Goal: Task Accomplishment & Management: Use online tool/utility

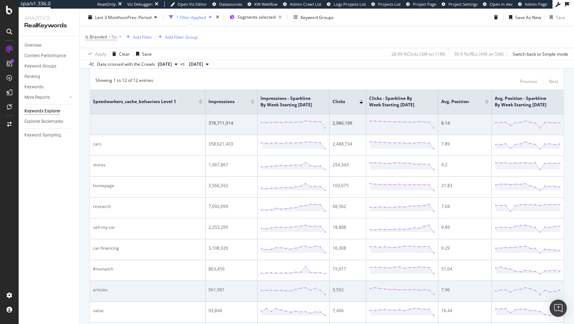
scroll to position [124, 0]
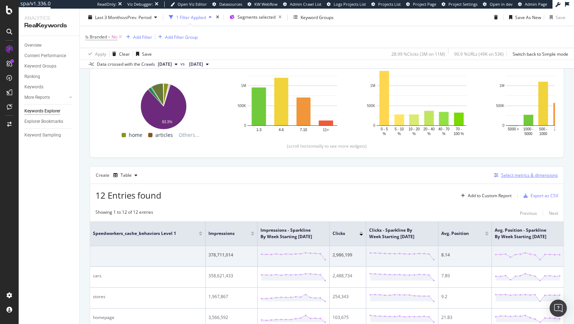
click at [538, 173] on div "Select metrics & dimensions" at bounding box center [529, 175] width 57 height 6
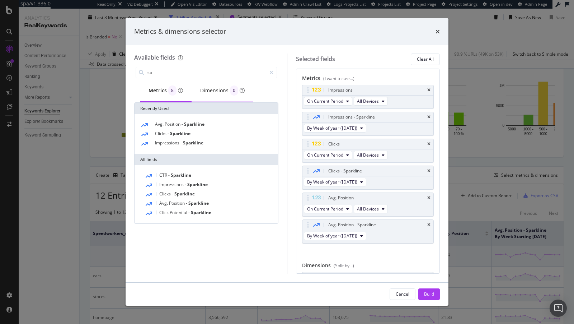
type input "s"
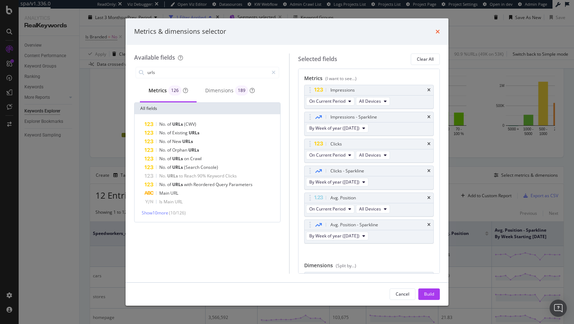
type input "urls"
click at [437, 31] on icon "times" at bounding box center [438, 32] width 4 height 6
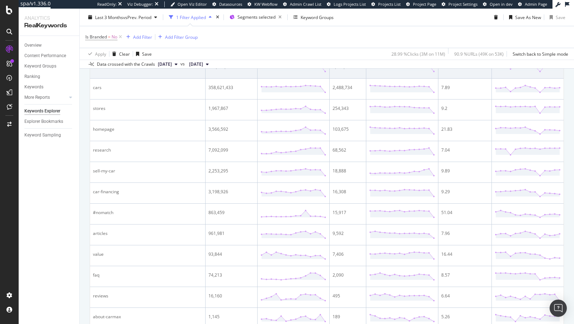
scroll to position [361, 0]
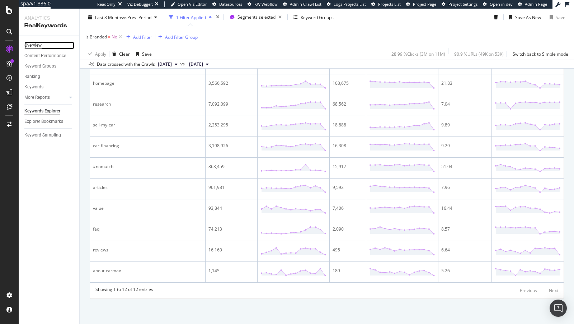
click at [36, 43] on div "Overview" at bounding box center [32, 46] width 17 height 8
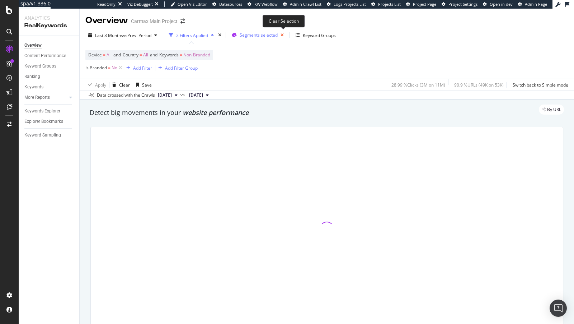
click at [282, 35] on icon "button" at bounding box center [282, 35] width 9 height 10
click at [245, 36] on span "Segments" at bounding box center [250, 35] width 20 height 6
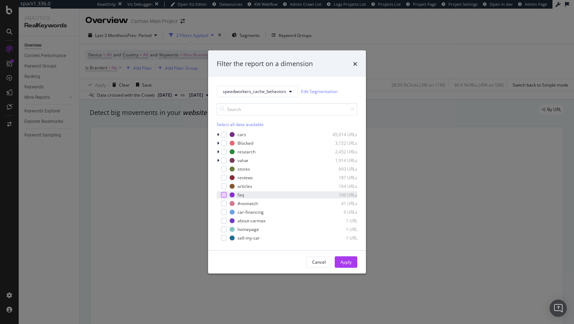
click at [221, 193] on div "modal" at bounding box center [224, 195] width 6 height 6
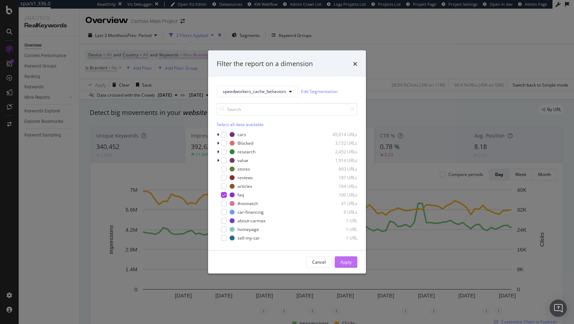
click at [343, 262] on div "Apply" at bounding box center [346, 262] width 11 height 6
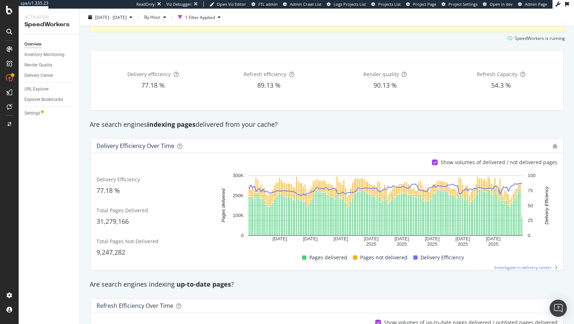
scroll to position [98, 0]
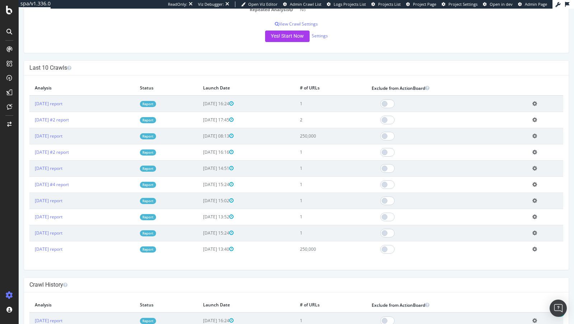
scroll to position [198, 0]
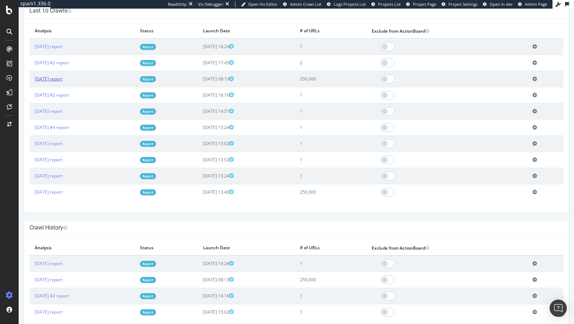
click at [62, 79] on link "[DATE] report" at bounding box center [49, 79] width 28 height 6
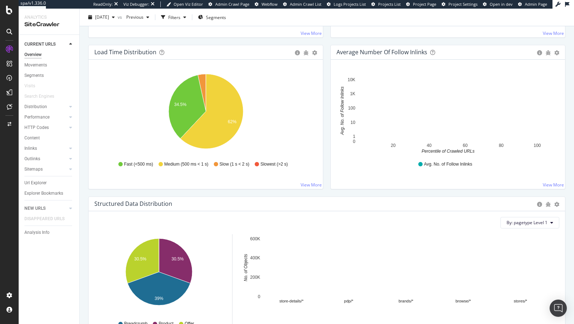
scroll to position [543, 0]
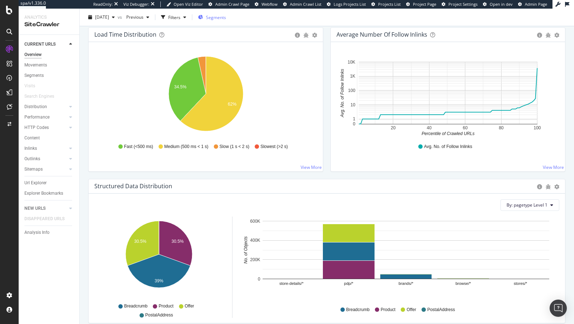
click at [226, 14] on div "Segments" at bounding box center [212, 17] width 28 height 11
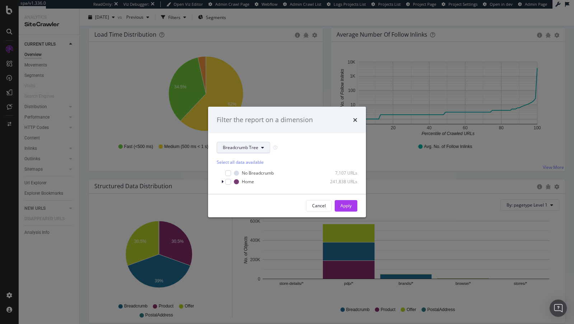
click at [245, 147] on span "Breadcrumb Tree" at bounding box center [241, 147] width 36 height 6
click at [244, 170] on span "pagetype" at bounding box center [246, 173] width 46 height 6
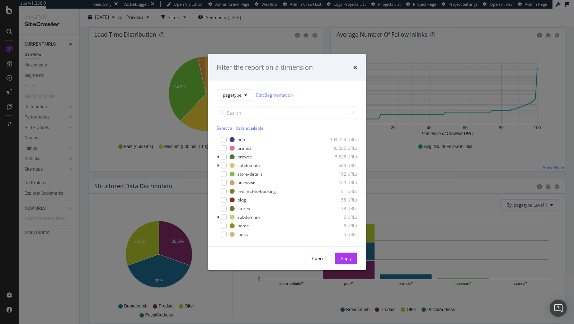
click at [215, 153] on div "pagetype Edit Segmentation Select all data available pdp 194,723 URLs brands 48…" at bounding box center [287, 163] width 158 height 166
click at [216, 155] on div "pagetype Edit Segmentation Select all data available pdp 194,723 URLs brands 48…" at bounding box center [287, 163] width 158 height 166
click at [219, 158] on div "modal" at bounding box center [219, 156] width 4 height 7
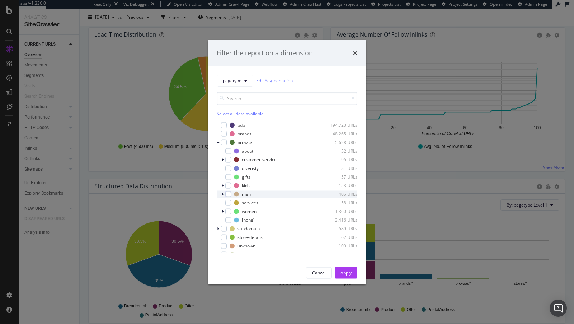
click at [222, 195] on icon "modal" at bounding box center [222, 194] width 2 height 4
click at [223, 194] on icon "modal" at bounding box center [222, 194] width 3 height 4
click at [231, 193] on div "men 405 URLs" at bounding box center [287, 193] width 141 height 7
click at [230, 194] on div "modal" at bounding box center [228, 194] width 6 height 6
click at [341, 273] on div "Apply" at bounding box center [346, 273] width 11 height 6
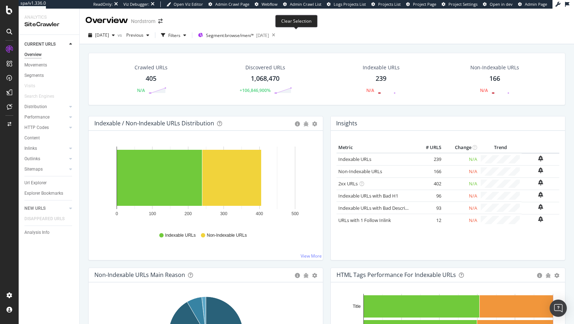
click at [278, 36] on icon at bounding box center [273, 35] width 9 height 10
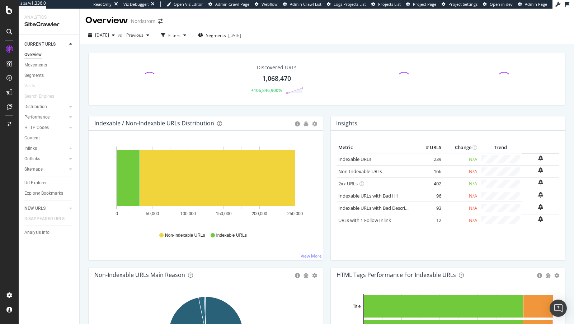
click at [297, 36] on div "2025 Jul. 17th vs Previous Filters Segments 2022-05-25" at bounding box center [327, 36] width 495 height 14
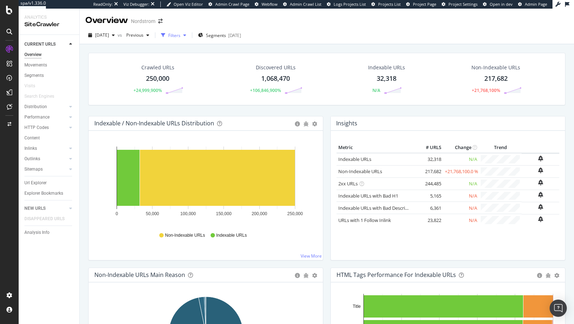
click at [181, 37] on div "Filters" at bounding box center [174, 35] width 12 height 6
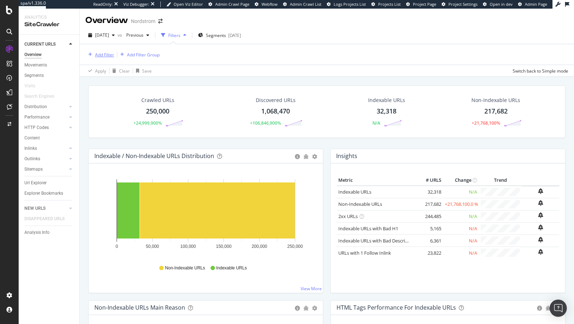
click at [106, 53] on div "Add Filter" at bounding box center [104, 55] width 19 height 6
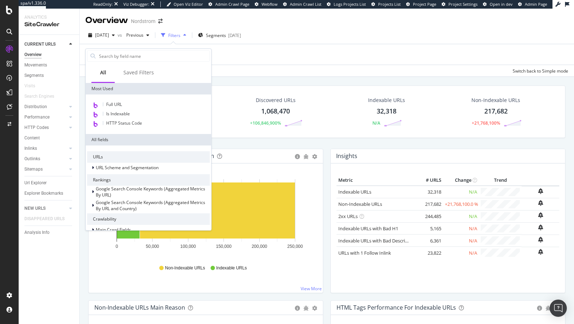
type input "u"
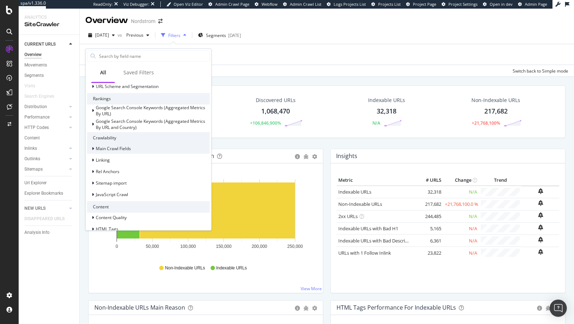
scroll to position [136, 0]
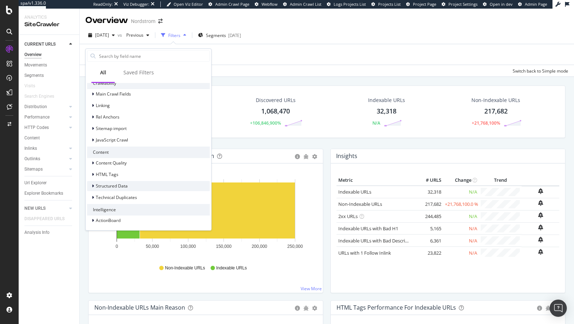
click at [123, 184] on span "Structured Data" at bounding box center [112, 186] width 32 height 6
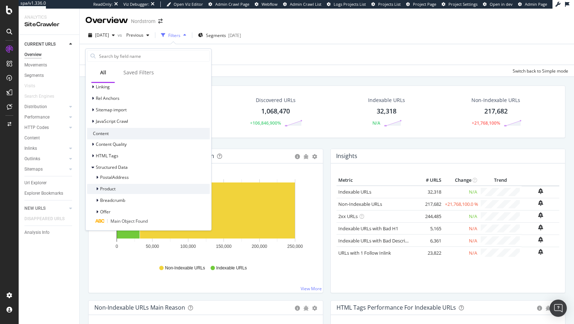
scroll to position [149, 0]
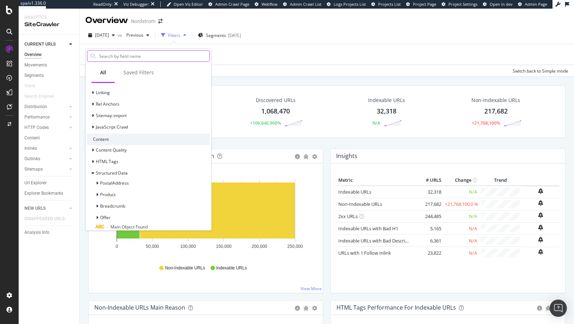
click at [125, 54] on input "text" at bounding box center [153, 56] width 111 height 11
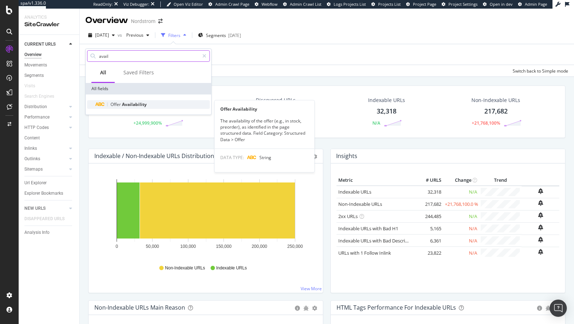
type input "avail"
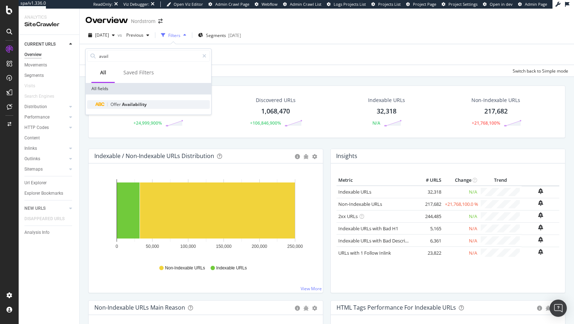
click at [139, 103] on span "Availability" at bounding box center [134, 104] width 25 height 6
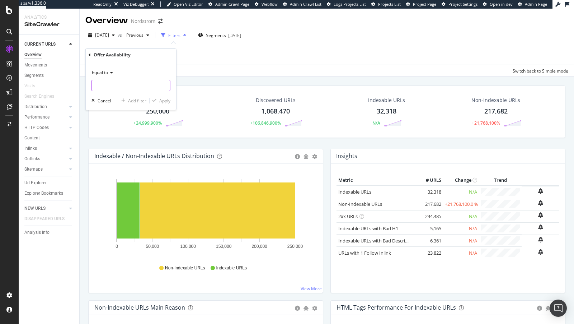
click at [129, 87] on input "text" at bounding box center [131, 85] width 78 height 11
click at [124, 101] on span "OutOfStock" at bounding box center [120, 102] width 53 height 6
type input "OutOfStock"
click at [163, 102] on div "Apply" at bounding box center [164, 101] width 11 height 6
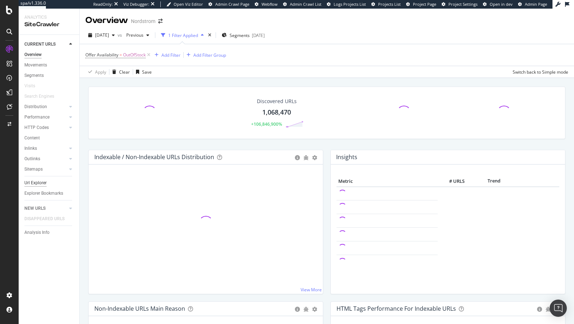
click at [37, 182] on div "Url Explorer" at bounding box center [35, 183] width 22 height 8
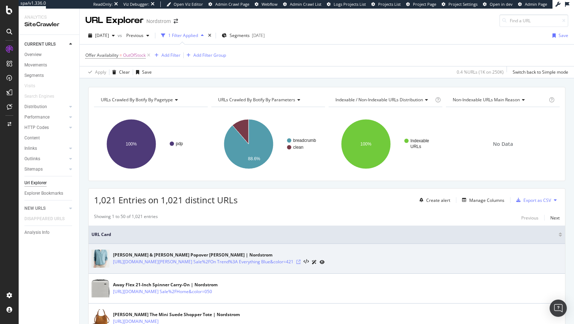
click at [301, 259] on icon at bounding box center [298, 261] width 4 height 4
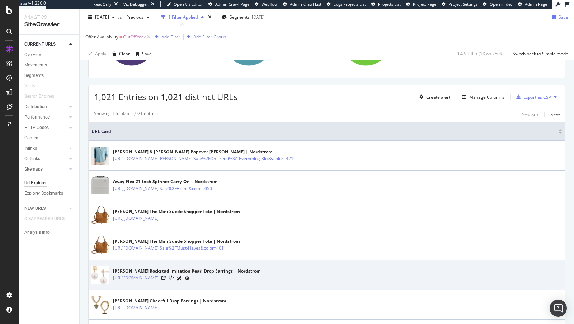
scroll to position [121, 0]
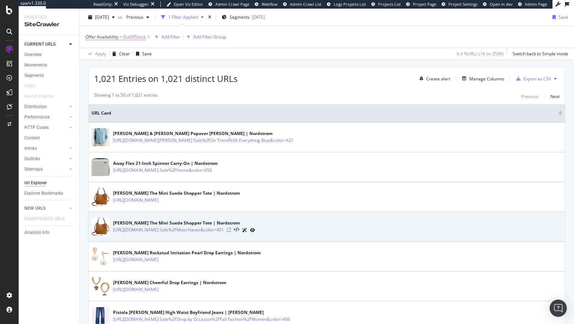
click at [231, 228] on icon at bounding box center [229, 230] width 4 height 4
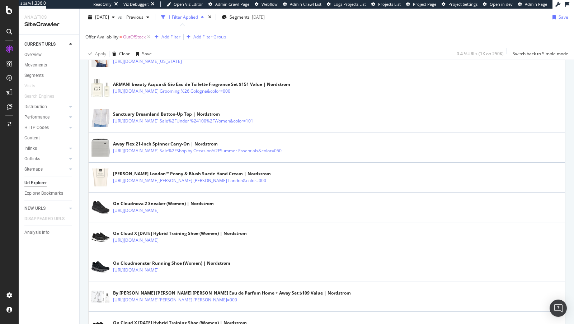
scroll to position [617, 0]
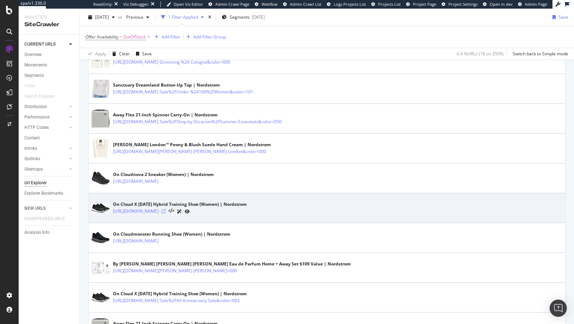
click at [166, 213] on icon at bounding box center [163, 211] width 4 height 4
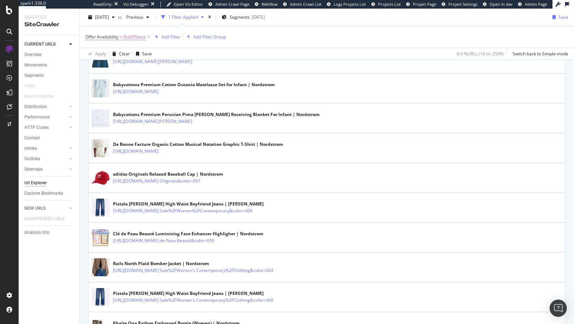
scroll to position [1065, 0]
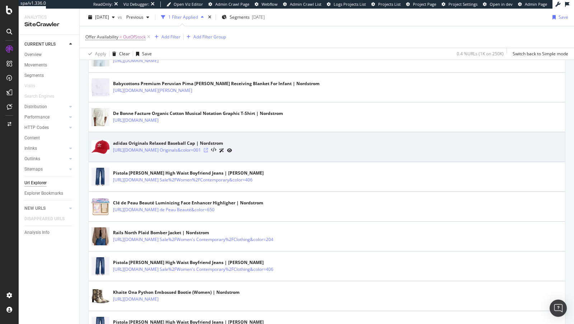
click at [208, 152] on icon at bounding box center [206, 150] width 4 height 4
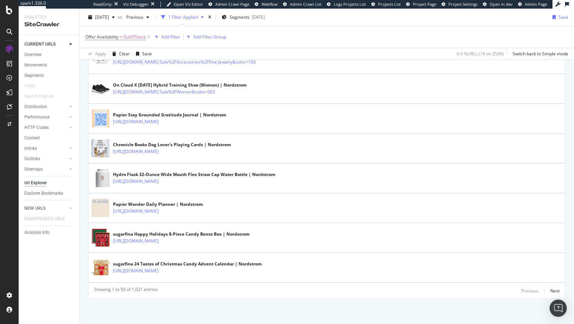
scroll to position [1451, 0]
click at [36, 54] on div "Overview" at bounding box center [32, 55] width 17 height 8
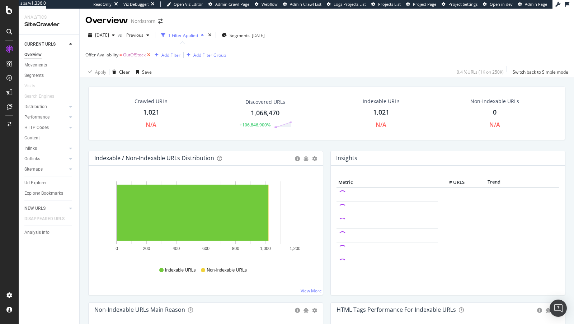
click at [150, 55] on icon at bounding box center [149, 54] width 6 height 7
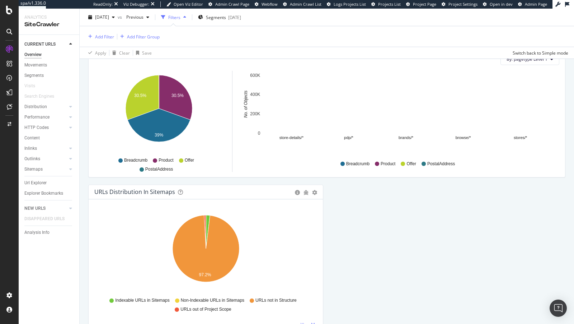
scroll to position [756, 0]
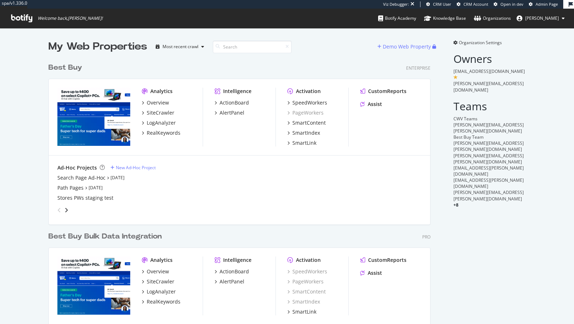
scroll to position [304, 388]
click at [309, 104] on div "SpeedWorkers" at bounding box center [309, 102] width 35 height 7
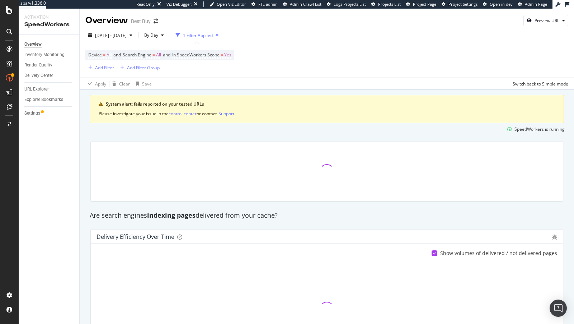
click at [107, 70] on div "Add Filter" at bounding box center [104, 68] width 19 height 6
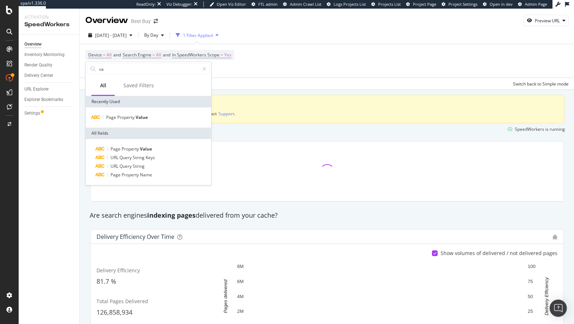
type input "v"
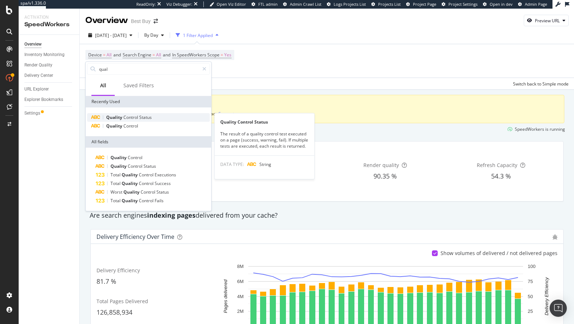
type input "qual"
click at [141, 117] on span "Status" at bounding box center [145, 117] width 13 height 6
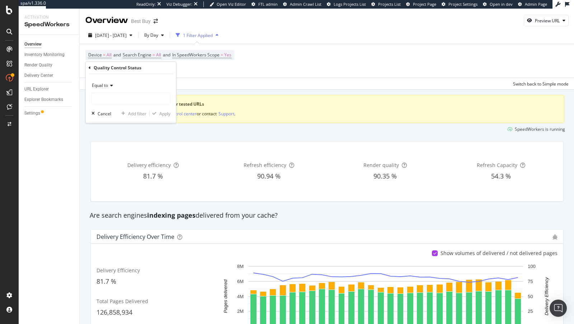
click at [89, 66] on icon at bounding box center [90, 68] width 2 height 4
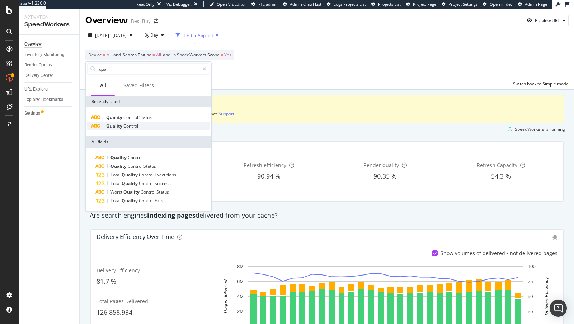
click at [124, 125] on span "Control" at bounding box center [130, 126] width 15 height 6
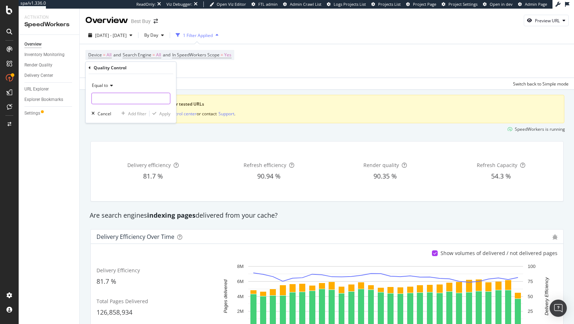
click at [123, 97] on input "text" at bounding box center [131, 98] width 78 height 11
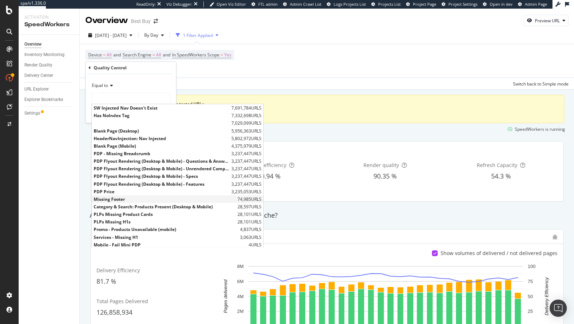
click at [130, 197] on span "Missing Footer" at bounding box center [165, 199] width 142 height 6
type input "Missing Footer"
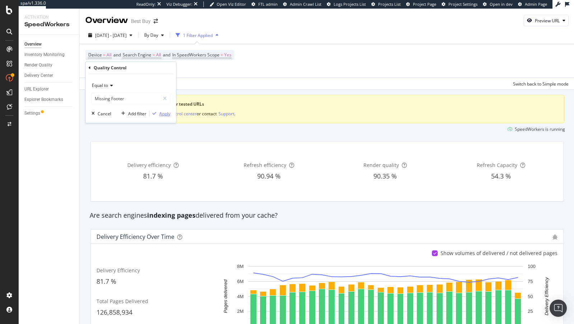
click at [162, 113] on div "Apply" at bounding box center [164, 114] width 11 height 6
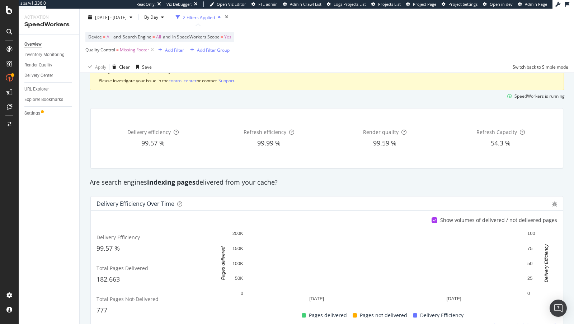
scroll to position [62, 0]
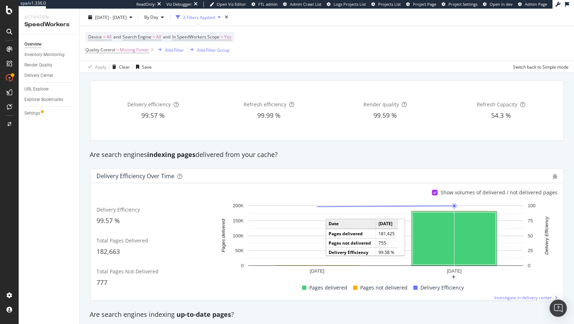
click at [468, 239] on rect "A chart." at bounding box center [454, 238] width 83 height 52
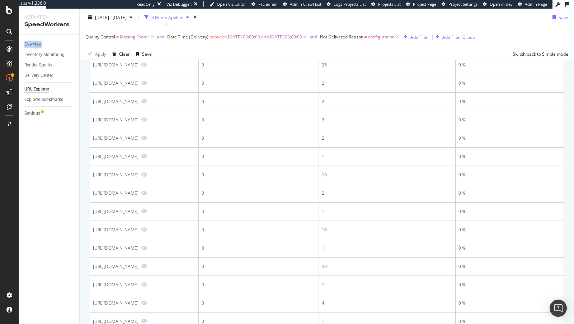
scroll to position [286, 0]
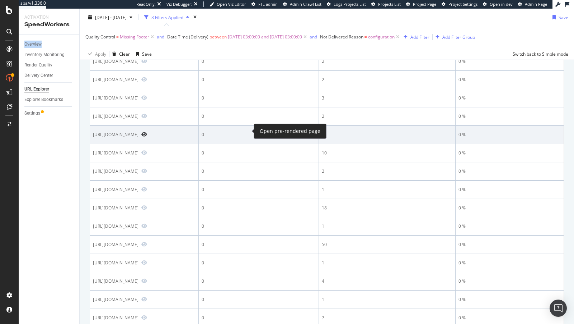
click at [147, 132] on icon "Preview https://www.bestbuy.com/site/promo/geek-squad-data-backup-or-transfer" at bounding box center [144, 134] width 6 height 5
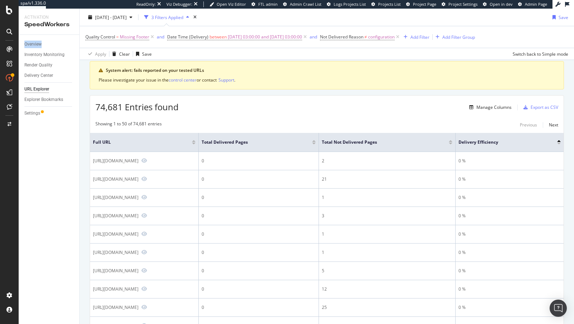
scroll to position [0, 0]
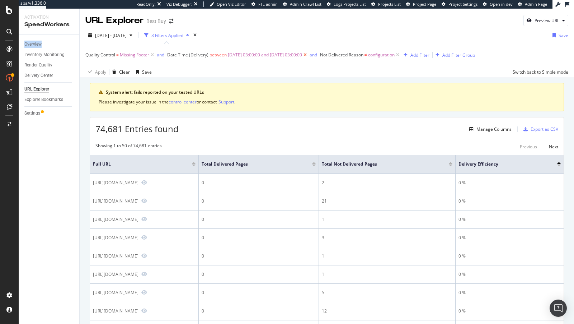
click at [308, 53] on icon at bounding box center [305, 54] width 6 height 7
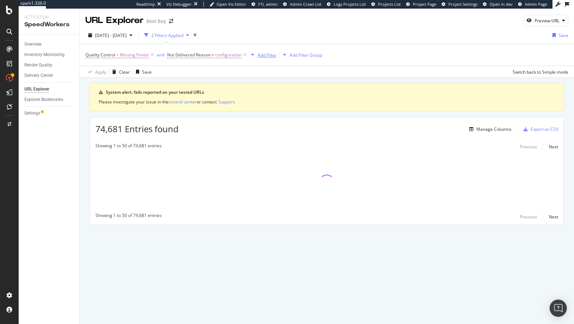
click at [262, 56] on div "Add Filter" at bounding box center [267, 55] width 19 height 6
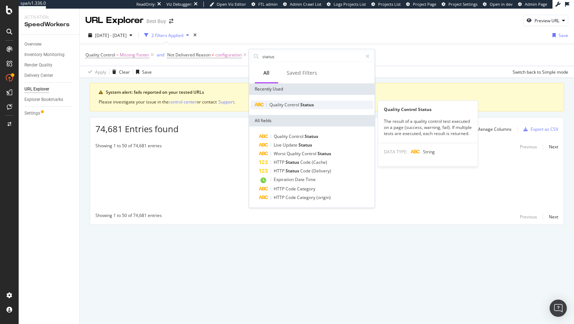
type input "status"
click at [300, 104] on span "Control" at bounding box center [293, 105] width 16 height 6
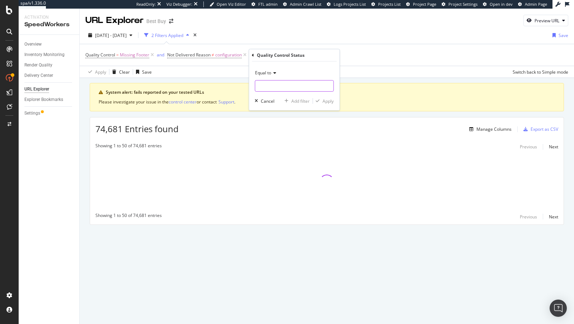
click at [273, 85] on input "text" at bounding box center [294, 85] width 78 height 11
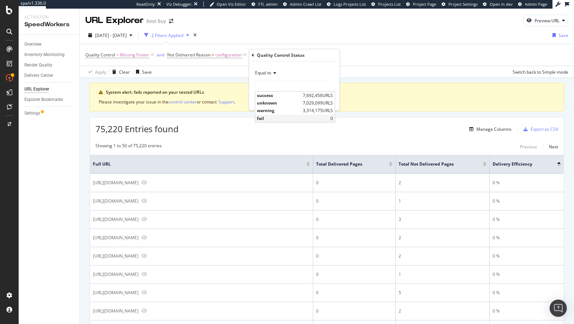
click at [280, 116] on span "fail" at bounding box center [294, 118] width 74 height 6
type input "fail"
click at [330, 102] on div "Apply" at bounding box center [328, 101] width 11 height 6
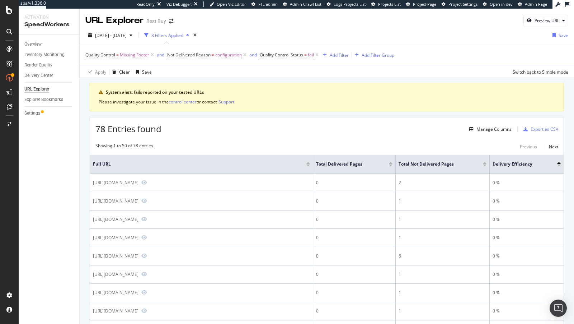
scroll to position [184, 0]
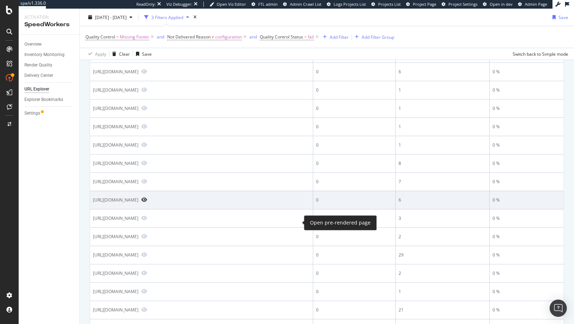
click at [147, 202] on icon "Preview https://www.bestbuy.com/site/brands/glorious/pcmcat1669658539289.c?id=p…" at bounding box center [144, 199] width 6 height 5
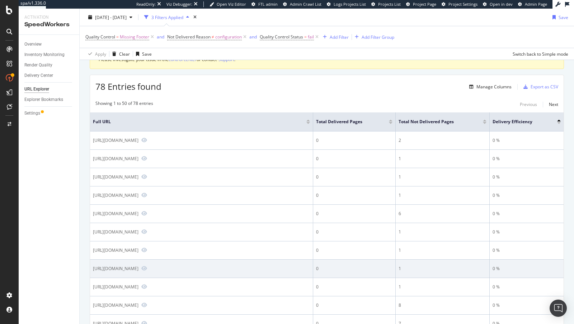
scroll to position [0, 0]
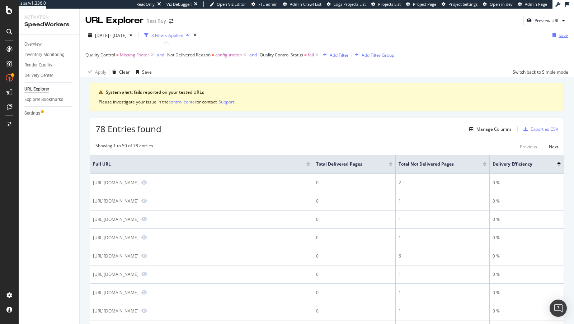
click at [550, 34] on div "button" at bounding box center [554, 35] width 9 height 4
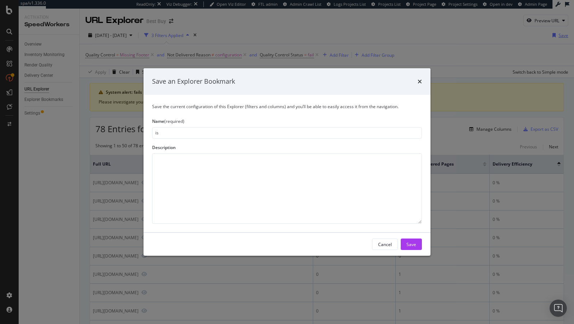
type input "i"
type input "Missing Footers"
click at [411, 244] on div "Save" at bounding box center [412, 244] width 10 height 6
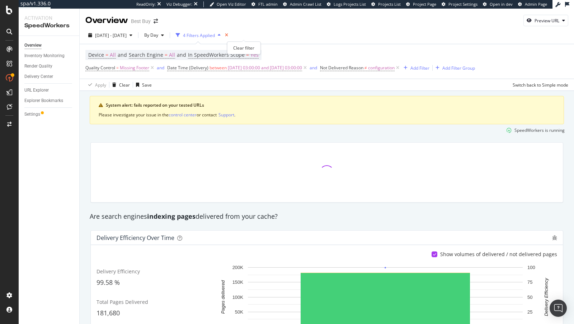
click at [228, 37] on icon "times" at bounding box center [226, 35] width 3 height 4
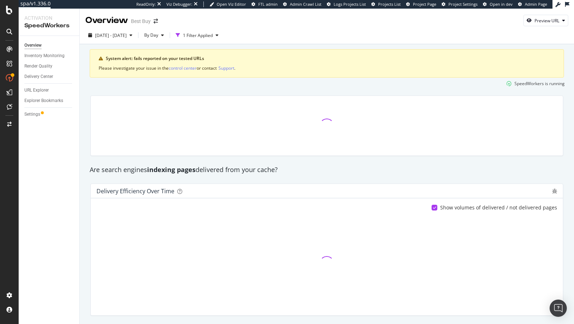
click at [170, 42] on div "[DATE] - [DATE] By Day 1 Filter Applied" at bounding box center [327, 36] width 495 height 14
click at [158, 33] on span "By Day" at bounding box center [149, 35] width 17 height 6
click at [221, 36] on div "button" at bounding box center [217, 35] width 9 height 4
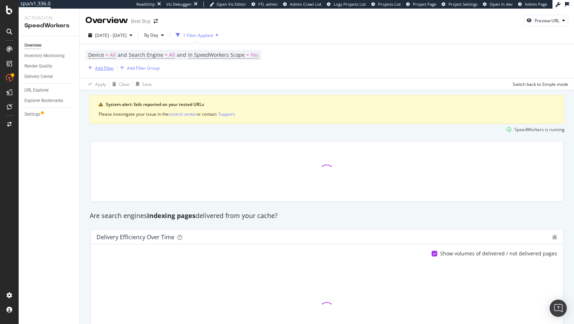
click at [103, 69] on div "Add Filter" at bounding box center [104, 68] width 19 height 6
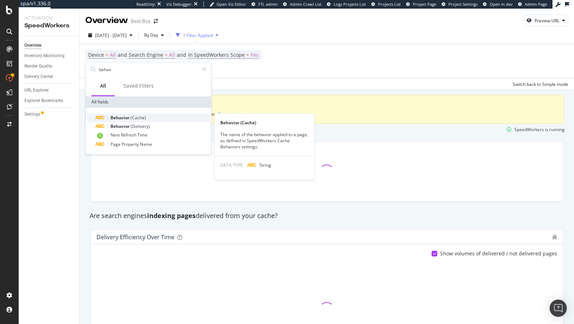
type input "behav"
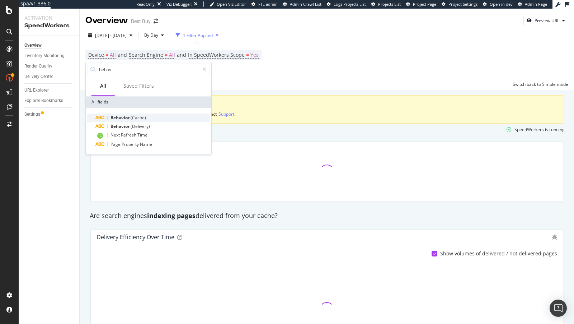
click at [135, 116] on span "(Cache)" at bounding box center [138, 117] width 15 height 6
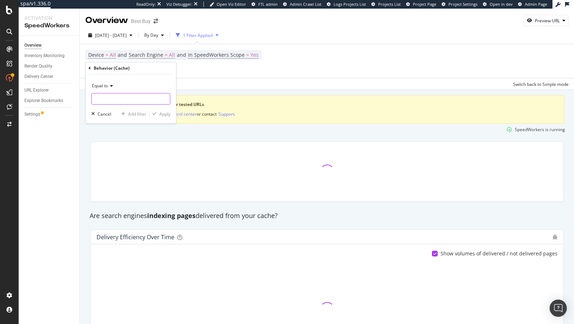
click at [123, 100] on input "text" at bounding box center [131, 98] width 78 height 11
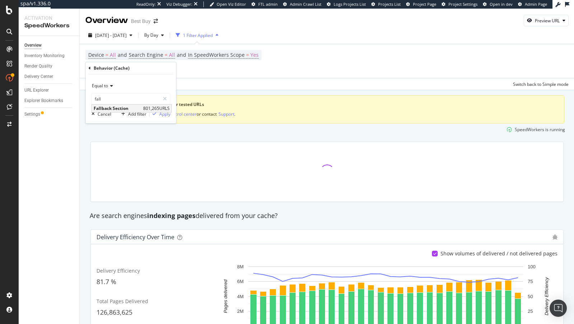
click at [131, 106] on span "Fallback Section" at bounding box center [118, 108] width 48 height 6
type input "Fallback Section"
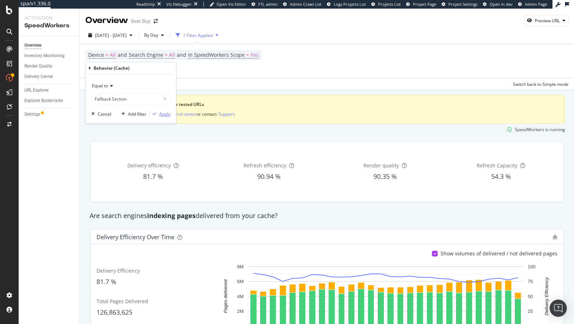
click at [166, 115] on div "Apply" at bounding box center [164, 114] width 11 height 6
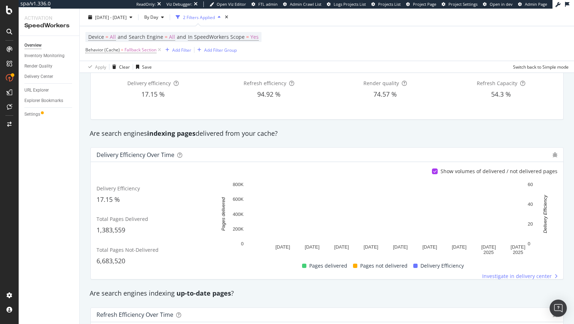
scroll to position [80, 0]
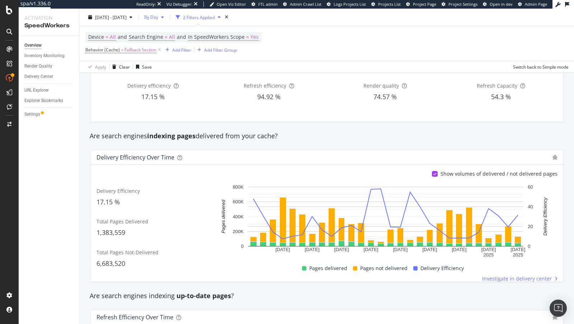
click at [167, 20] on div "By Day" at bounding box center [153, 17] width 25 height 11
click at [166, 33] on span "By Hour" at bounding box center [168, 31] width 19 height 6
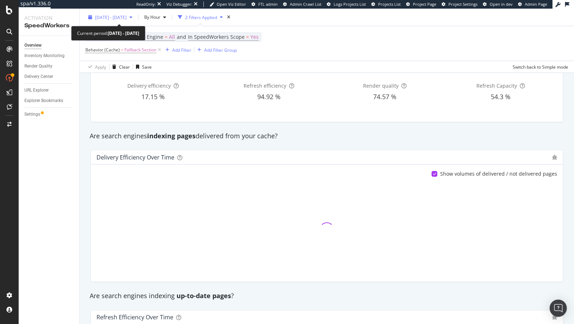
click at [127, 18] on span "[DATE] - [DATE]" at bounding box center [111, 17] width 32 height 6
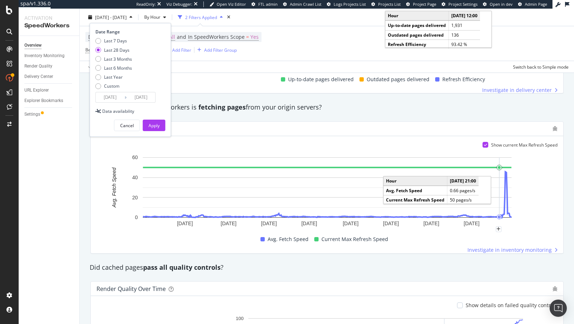
scroll to position [179, 0]
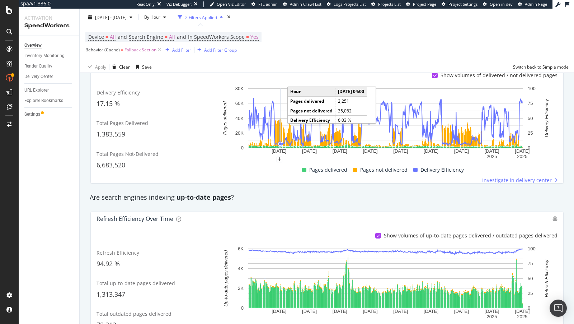
click at [281, 173] on div "Delivery Efficiency 17.15 % Total Pages Delivered 1,383,559 Total Pages Not-Del…" at bounding box center [327, 134] width 461 height 99
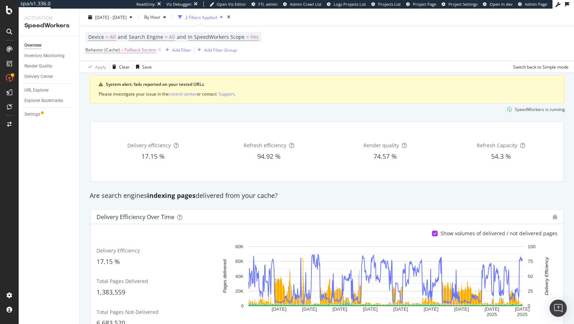
scroll to position [10, 0]
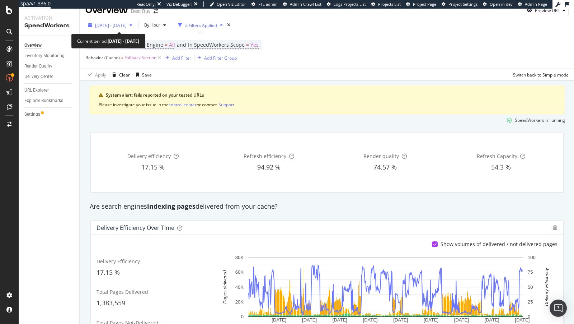
click at [100, 25] on span "2025 Jul. 18th - Aug. 14th" at bounding box center [111, 25] width 32 height 6
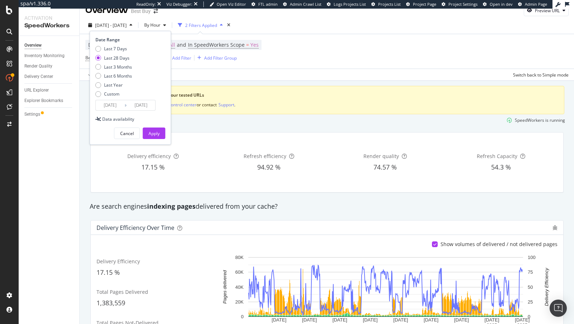
click at [111, 104] on input "2025/07/18" at bounding box center [110, 105] width 29 height 10
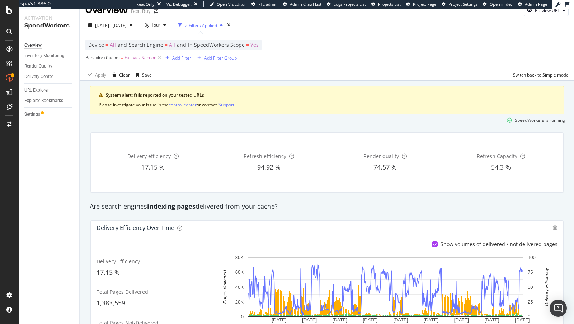
click at [23, 124] on div "Overview Inventory Monitoring Render Quality Delivery Center URL Explorer Explo…" at bounding box center [49, 180] width 61 height 288
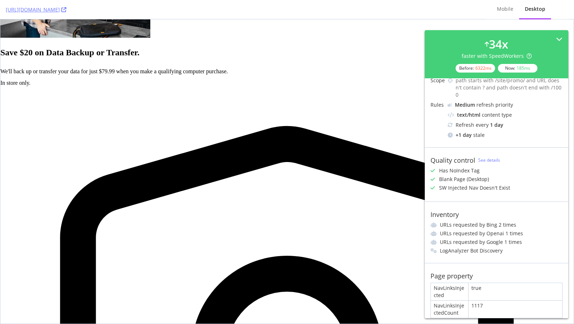
scroll to position [327, 0]
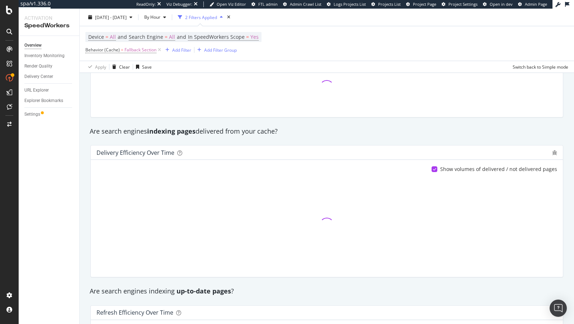
scroll to position [95, 0]
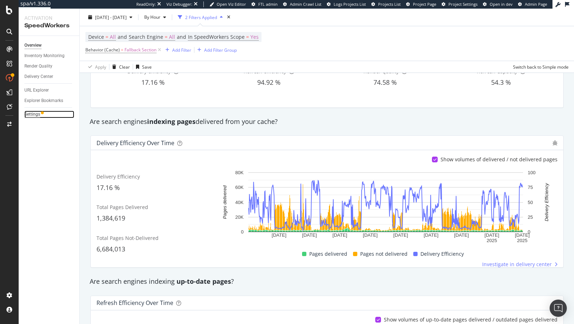
click at [33, 115] on div "Settings" at bounding box center [32, 115] width 16 height 8
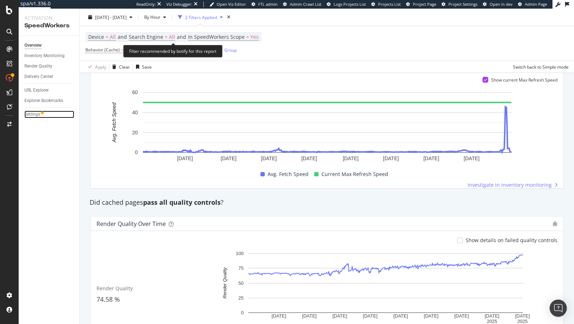
scroll to position [511, 0]
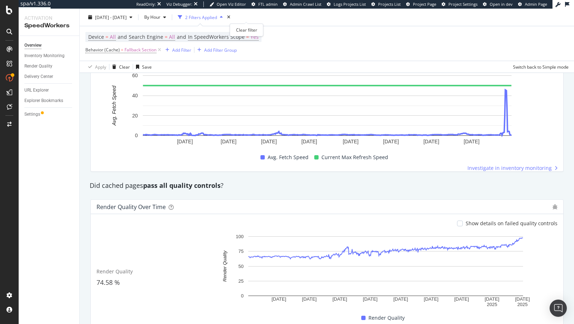
click at [232, 14] on div "times" at bounding box center [229, 17] width 6 height 7
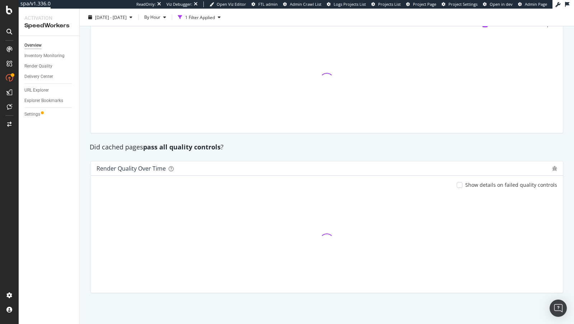
scroll to position [464, 0]
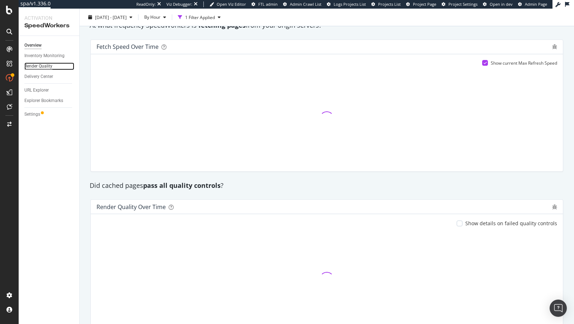
click at [40, 67] on div "Render Quality" at bounding box center [38, 66] width 28 height 8
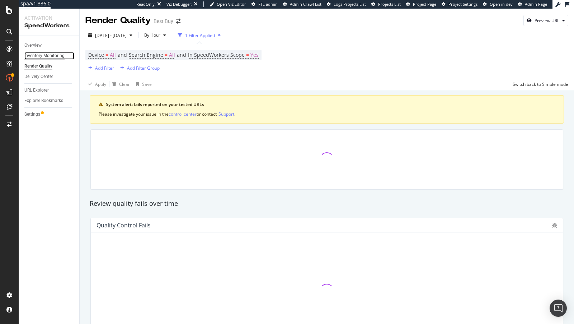
click at [42, 57] on div "Inventory Monitoring" at bounding box center [44, 56] width 40 height 8
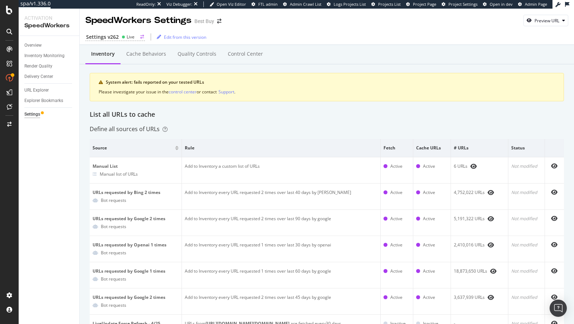
click at [124, 36] on icon at bounding box center [124, 37] width 4 height 4
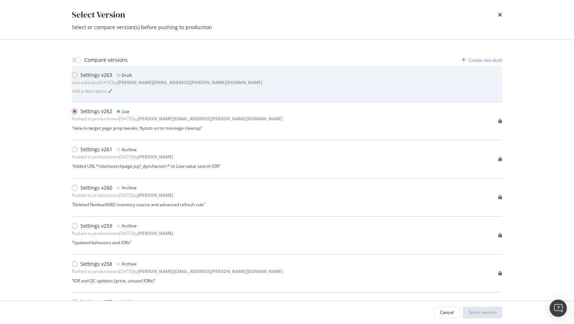
click at [147, 71] on div "Settings v263 Draft" at bounding box center [167, 74] width 191 height 7
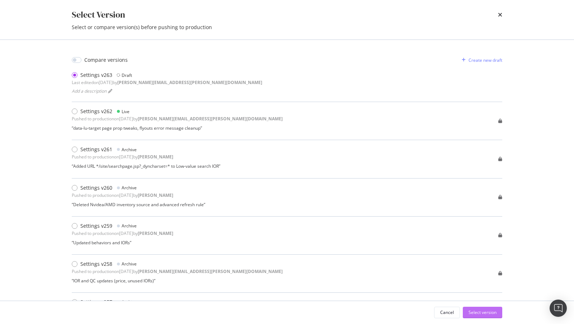
click at [479, 310] on div "Select version" at bounding box center [483, 312] width 28 height 6
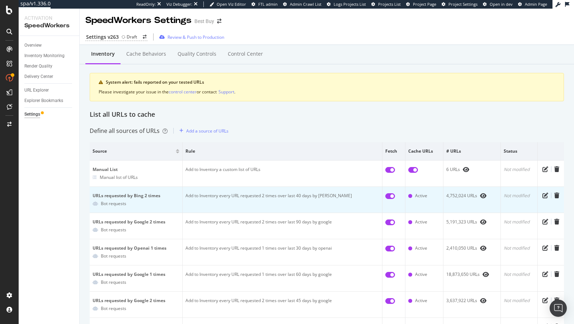
scroll to position [48, 0]
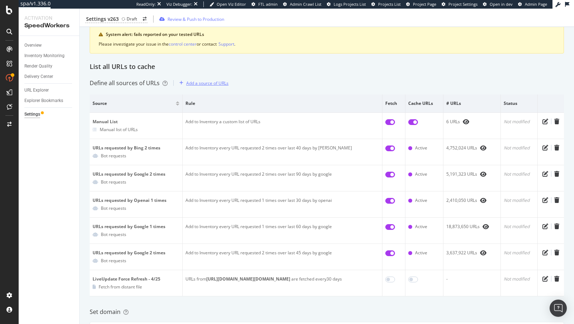
click at [204, 81] on div "Add a source of URLs" at bounding box center [207, 83] width 42 height 6
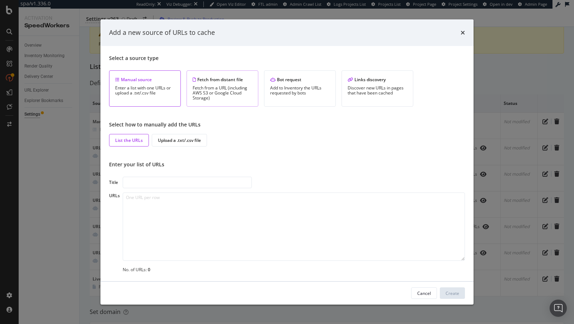
click at [204, 93] on div "Fetch from a URL (including AWS S3 or Google Cloud Storage)" at bounding box center [223, 92] width 60 height 15
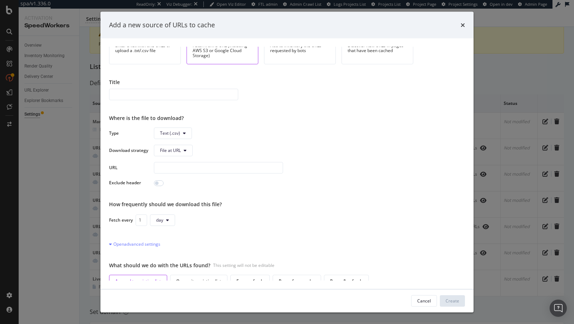
scroll to position [58, 0]
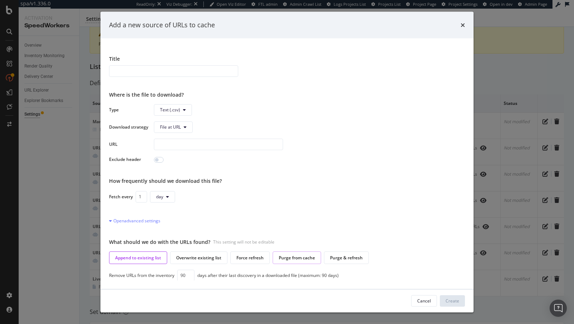
click at [298, 256] on div "Purge from cache" at bounding box center [297, 257] width 36 height 6
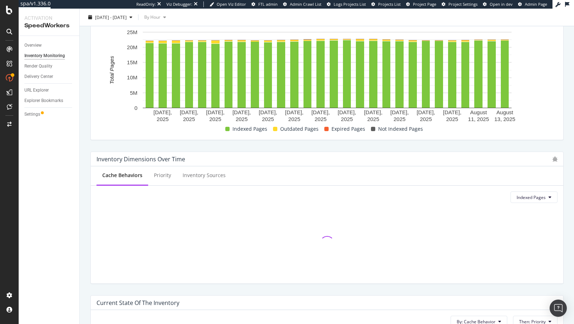
scroll to position [113, 0]
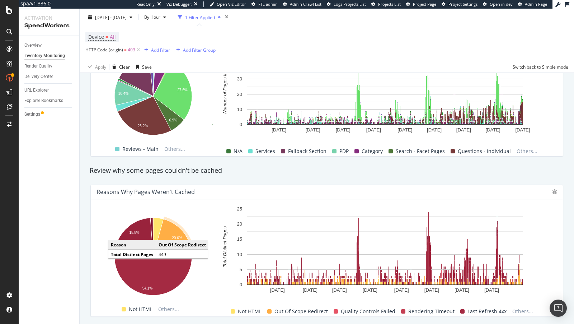
scroll to position [355, 0]
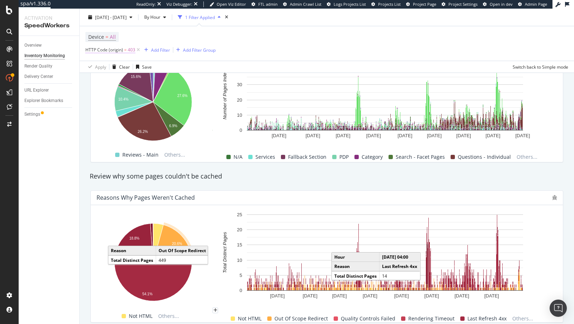
click at [117, 48] on span "HTTP Code (origin)" at bounding box center [104, 50] width 38 height 6
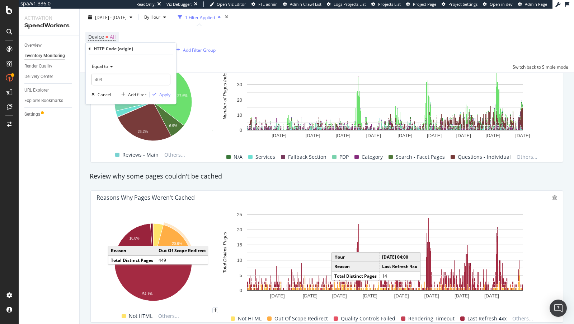
click at [89, 47] on icon at bounding box center [90, 49] width 2 height 4
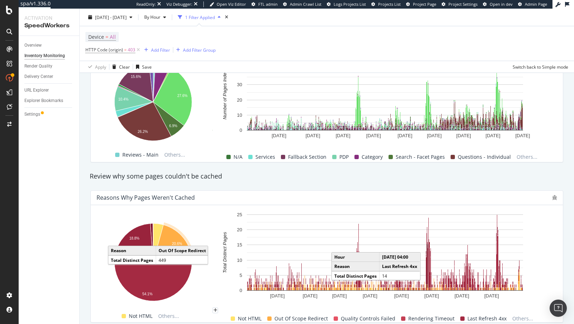
click at [157, 36] on div "Device = All HTTP Code (origin) = 403 Add Filter Add Filter Group" at bounding box center [150, 43] width 130 height 23
click at [139, 50] on icon at bounding box center [138, 49] width 6 height 7
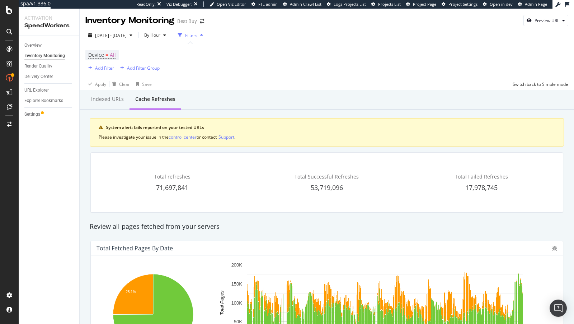
scroll to position [223, 0]
